Goal: Navigation & Orientation: Find specific page/section

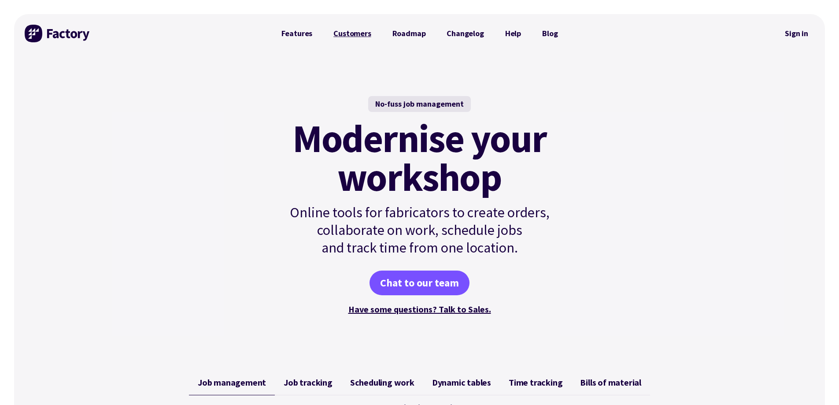
click at [355, 35] on link "Customers" at bounding box center [352, 34] width 59 height 18
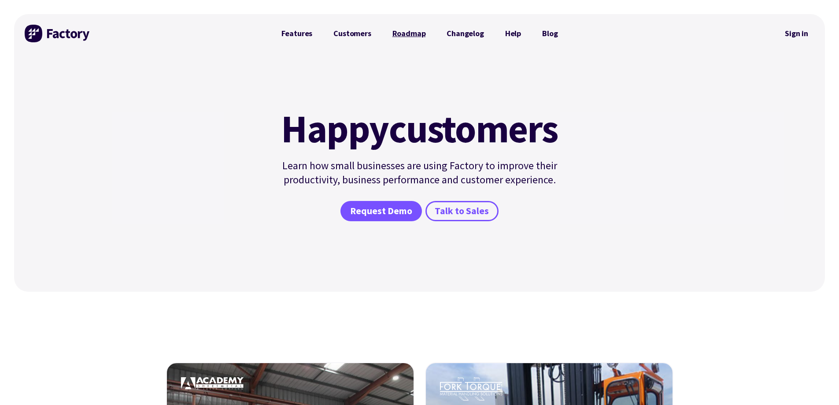
click at [396, 33] on link "Roadmap" at bounding box center [409, 34] width 55 height 18
click at [510, 35] on link "Help" at bounding box center [512, 34] width 37 height 18
